Goal: Find specific page/section: Find specific page/section

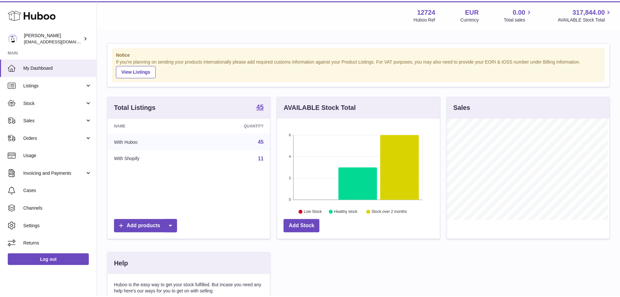
scroll to position [102, 164]
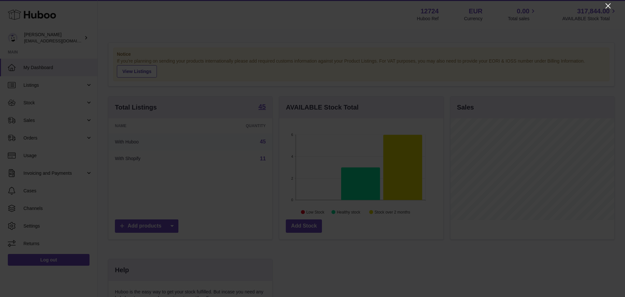
click at [609, 7] on icon "Close" at bounding box center [607, 5] width 5 height 5
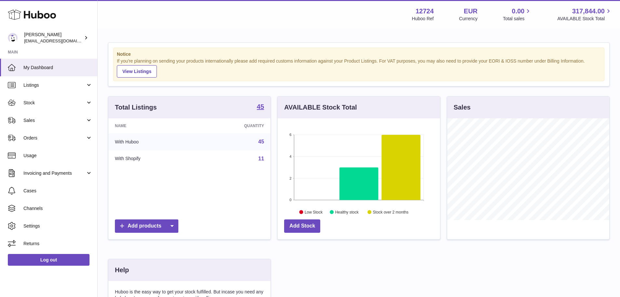
scroll to position [325414, 325354]
click at [259, 108] on strong "45" at bounding box center [260, 106] width 7 height 7
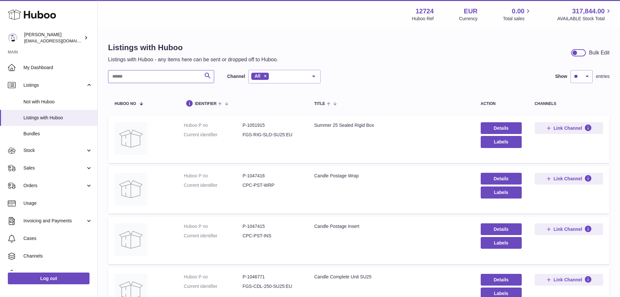
click at [123, 75] on input "text" at bounding box center [161, 76] width 106 height 13
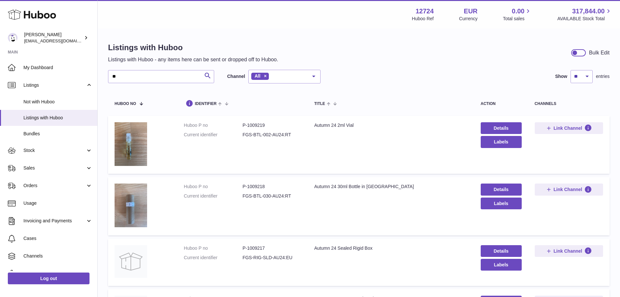
click at [259, 248] on dd "P-1009217" at bounding box center [272, 248] width 59 height 6
copy dd "1009217"
click at [303, 258] on td "Huboo P no P-1009217 Current identifier FGS-RIG-SLD-AU24:EU" at bounding box center [242, 261] width 131 height 47
drag, startPoint x: 314, startPoint y: 248, endPoint x: 375, endPoint y: 248, distance: 61.5
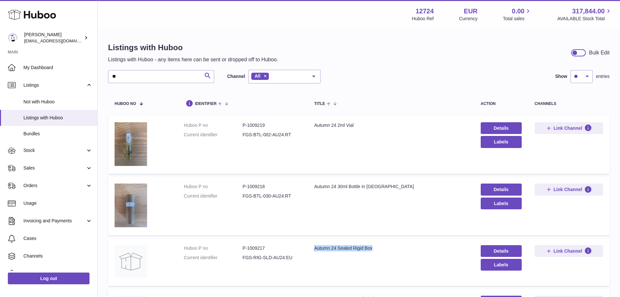
click at [375, 248] on div "Autumn 24 Sealed Rigid Box" at bounding box center [390, 248] width 153 height 6
copy div "Autumn 24 Sealed Rigid Box"
click at [189, 79] on input "**" at bounding box center [161, 76] width 106 height 13
type input "*"
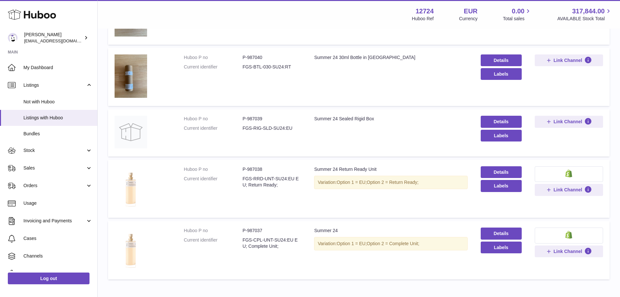
scroll to position [391, 0]
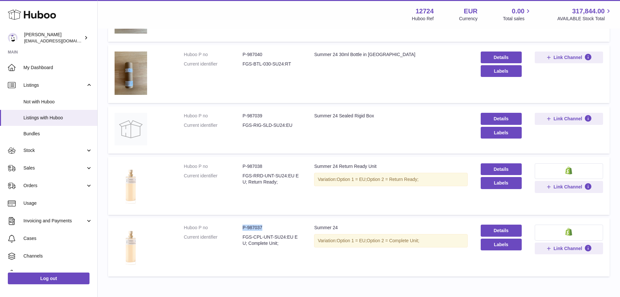
drag, startPoint x: 241, startPoint y: 228, endPoint x: 265, endPoint y: 228, distance: 23.8
click at [265, 228] on dl "Huboo P no P-987037 Current identifier FGS-CPL-UNT-SU24:EU EU; Complete Unit;" at bounding box center [243, 236] width 118 height 25
copy dl "P-987037"
drag, startPoint x: 341, startPoint y: 228, endPoint x: 314, endPoint y: 226, distance: 27.7
click at [314, 226] on div "Summer 24" at bounding box center [390, 227] width 153 height 6
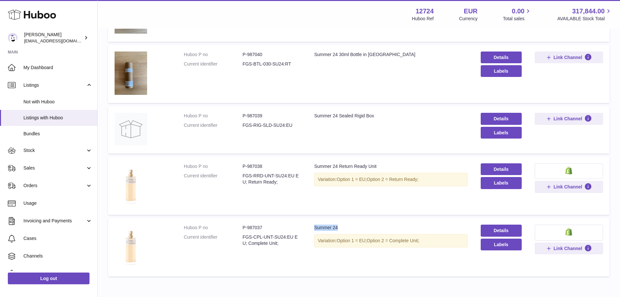
copy div "Summer 24"
click at [185, 30] on td "Huboo P no P-987041 Current identifier FGS-BTL-002-SU24:RT" at bounding box center [242, 13] width 131 height 58
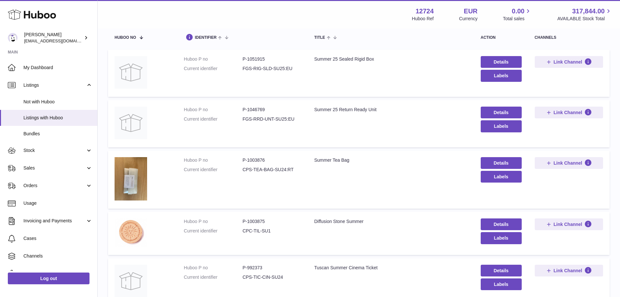
scroll to position [0, 0]
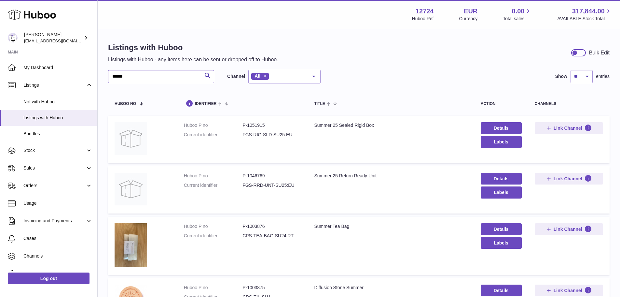
drag, startPoint x: 139, startPoint y: 76, endPoint x: 97, endPoint y: 76, distance: 41.7
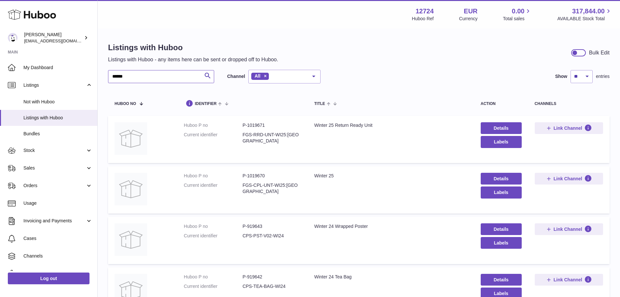
type input "******"
drag, startPoint x: 263, startPoint y: 175, endPoint x: 243, endPoint y: 175, distance: 20.8
click at [243, 175] on dd "P-1019670" at bounding box center [272, 176] width 59 height 6
copy dd "P-1019670"
drag, startPoint x: 312, startPoint y: 176, endPoint x: 340, endPoint y: 176, distance: 28.3
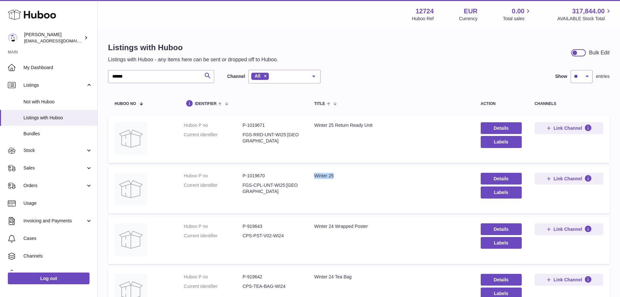
click at [340, 176] on td "Title Winter 25" at bounding box center [391, 189] width 166 height 47
copy div "Winter 25"
